Goal: Find specific page/section: Find specific page/section

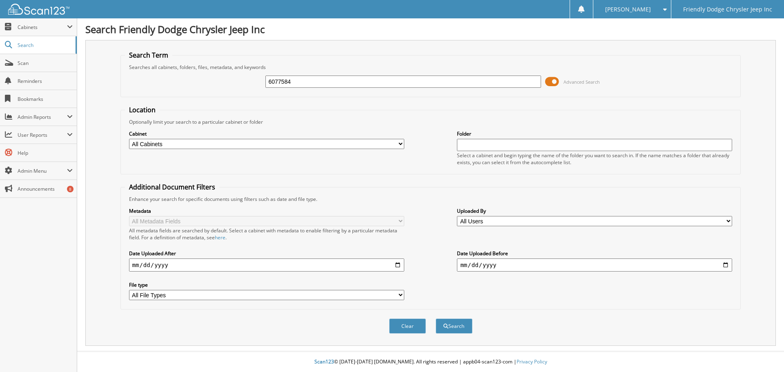
type input "6077584"
click at [436, 318] on button "Search" at bounding box center [454, 325] width 37 height 15
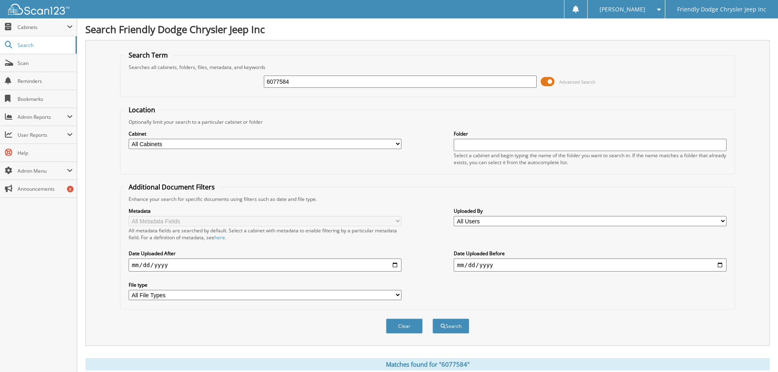
click at [288, 84] on input "6077584" at bounding box center [400, 82] width 273 height 12
click at [31, 27] on span "Cabinets" at bounding box center [42, 27] width 49 height 7
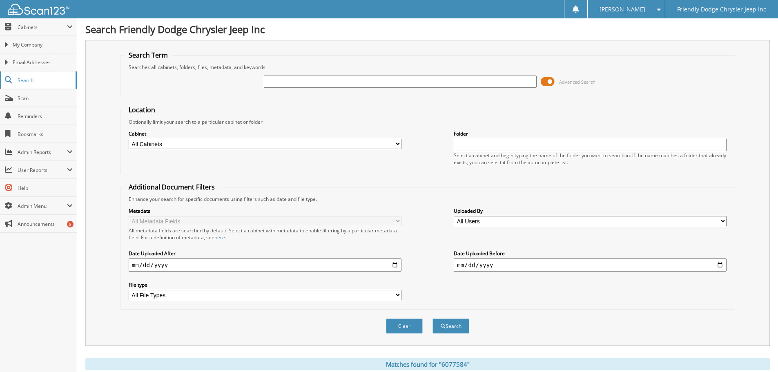
click at [20, 83] on span "Search" at bounding box center [45, 80] width 54 height 7
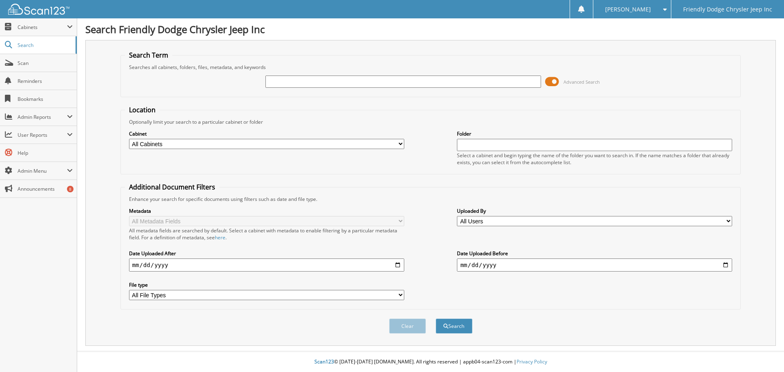
click at [485, 145] on input "text" at bounding box center [594, 145] width 275 height 12
click at [436, 318] on button "Search" at bounding box center [454, 325] width 37 height 15
type input "6"
click at [29, 29] on span "Cabinets" at bounding box center [42, 27] width 49 height 7
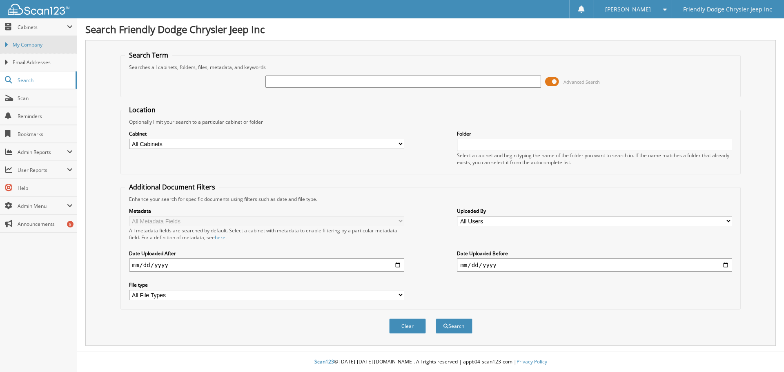
click at [33, 47] on span "My Company" at bounding box center [43, 44] width 60 height 7
